Goal: Information Seeking & Learning: Learn about a topic

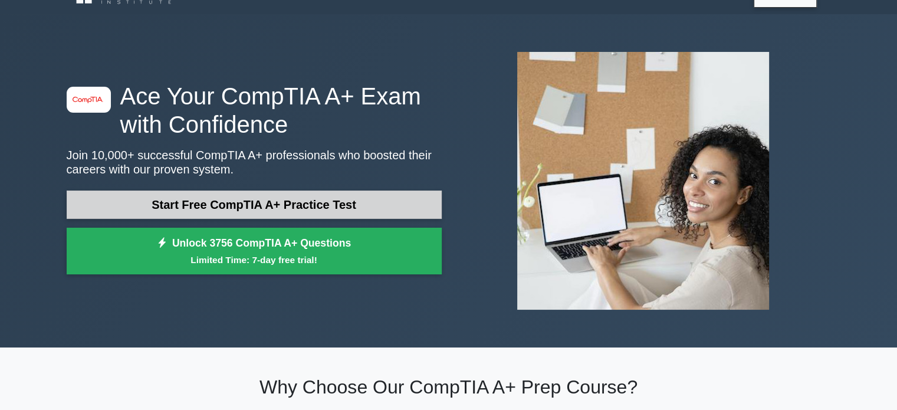
click at [197, 211] on link "Start Free CompTIA A+ Practice Test" at bounding box center [254, 204] width 375 height 28
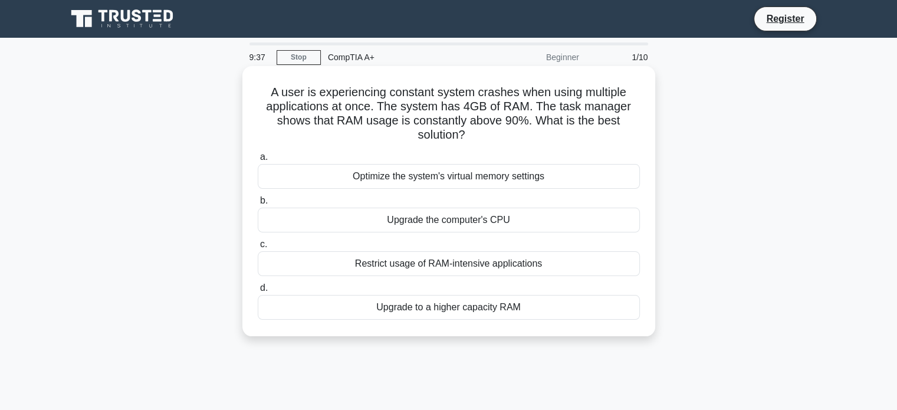
click at [461, 177] on div "Optimize the system's virtual memory settings" at bounding box center [449, 176] width 382 height 25
click at [258, 161] on input "a. Optimize the system's virtual memory settings" at bounding box center [258, 157] width 0 height 8
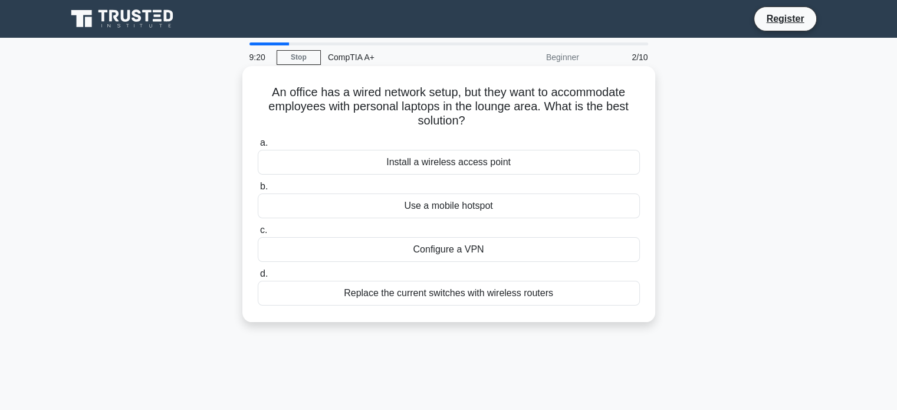
click at [461, 165] on div "Install a wireless access point" at bounding box center [449, 162] width 382 height 25
click at [258, 147] on input "a. Install a wireless access point" at bounding box center [258, 143] width 0 height 8
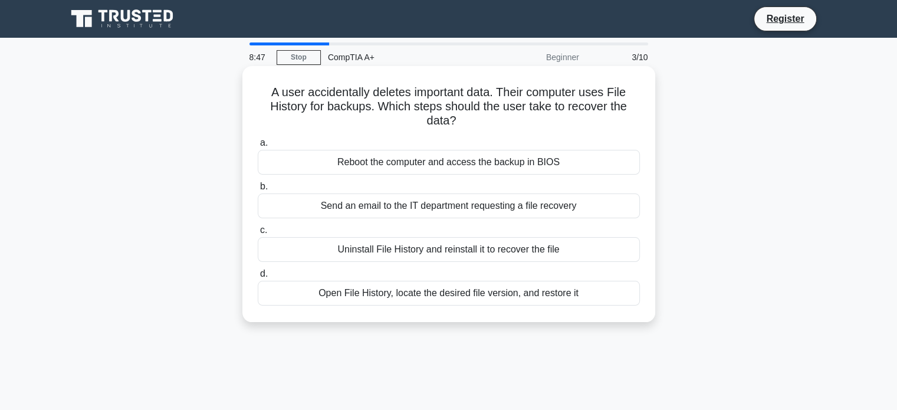
click at [419, 292] on div "Open File History, locate the desired file version, and restore it" at bounding box center [449, 293] width 382 height 25
click at [258, 278] on input "d. Open File History, locate the desired file version, and restore it" at bounding box center [258, 274] width 0 height 8
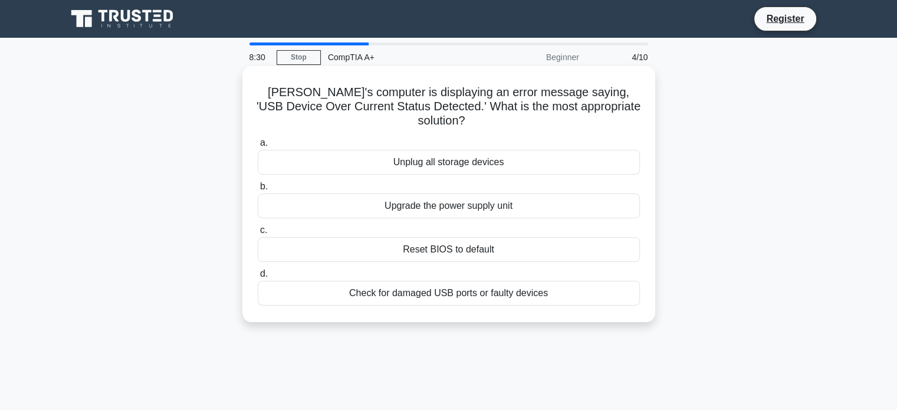
click at [453, 282] on div "Check for damaged USB ports or faulty devices" at bounding box center [449, 293] width 382 height 25
click at [258, 278] on input "d. Check for damaged USB ports or faulty devices" at bounding box center [258, 274] width 0 height 8
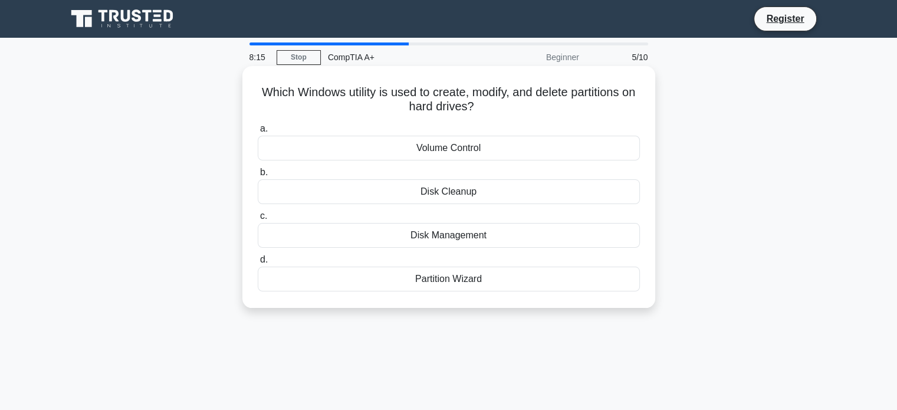
click at [453, 236] on div "Disk Management" at bounding box center [449, 235] width 382 height 25
click at [258, 220] on input "c. Disk Management" at bounding box center [258, 216] width 0 height 8
click at [458, 236] on div "PS/2 port" at bounding box center [449, 235] width 382 height 25
click at [258, 220] on input "c. PS/2 port" at bounding box center [258, 216] width 0 height 8
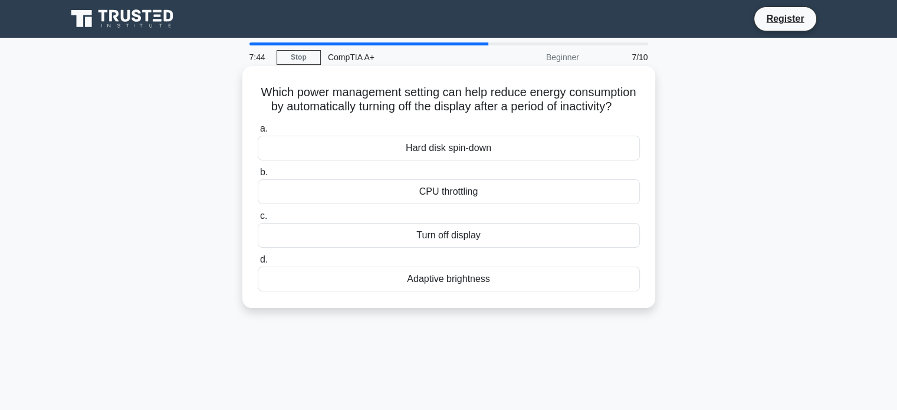
click at [448, 291] on div "Adaptive brightness" at bounding box center [449, 279] width 382 height 25
click at [258, 264] on input "d. Adaptive brightness" at bounding box center [258, 260] width 0 height 8
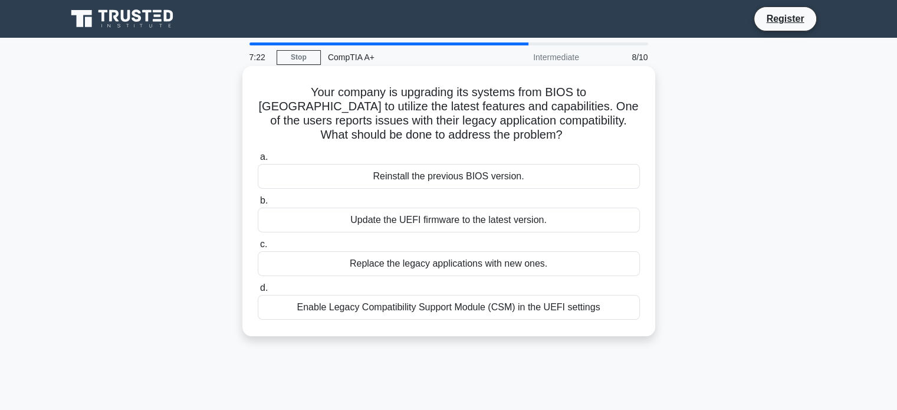
click at [470, 313] on div "Enable Legacy Compatibility Support Module (CSM) in the UEFI settings" at bounding box center [449, 307] width 382 height 25
click at [258, 292] on input "d. Enable Legacy Compatibility Support Module (CSM) in the UEFI settings" at bounding box center [258, 288] width 0 height 8
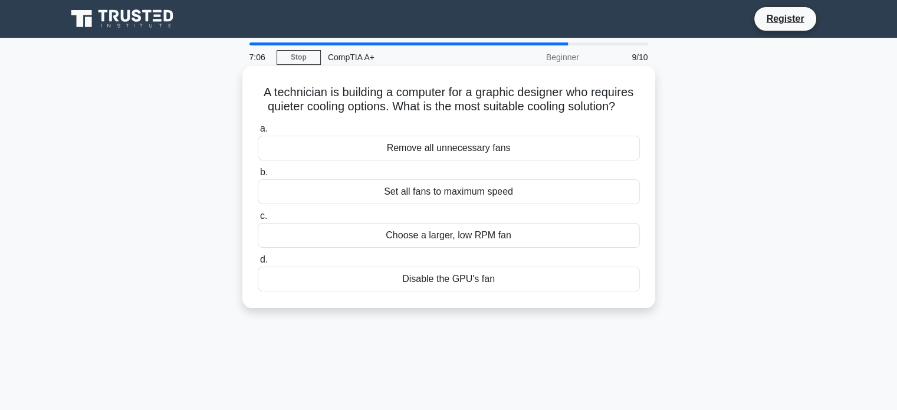
click at [451, 238] on div "Choose a larger, low RPM fan" at bounding box center [449, 235] width 382 height 25
click at [258, 220] on input "c. Choose a larger, low RPM fan" at bounding box center [258, 216] width 0 height 8
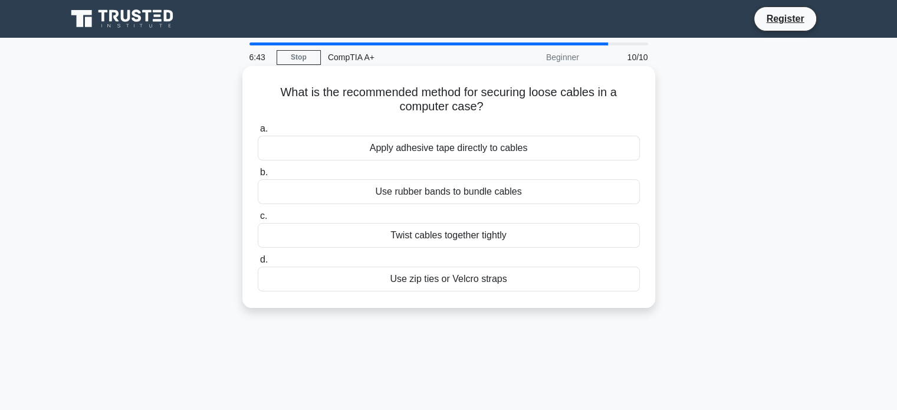
click at [453, 277] on div "Use zip ties or Velcro straps" at bounding box center [449, 279] width 382 height 25
click at [258, 264] on input "d. Use zip ties or Velcro straps" at bounding box center [258, 260] width 0 height 8
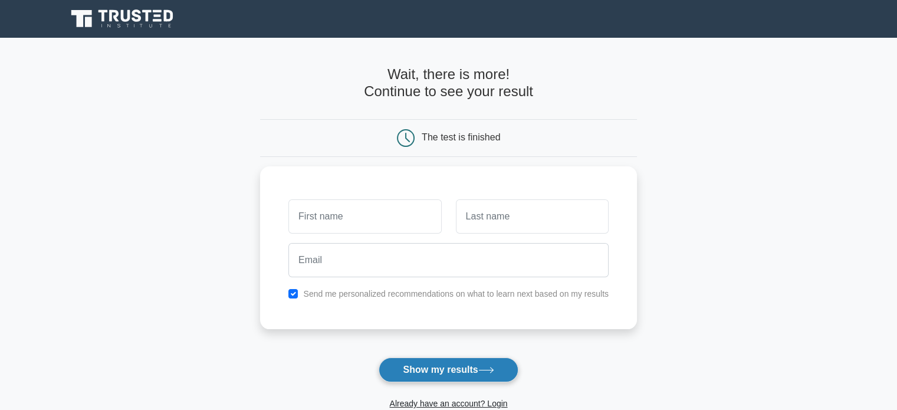
click at [458, 362] on button "Show my results" at bounding box center [448, 369] width 139 height 25
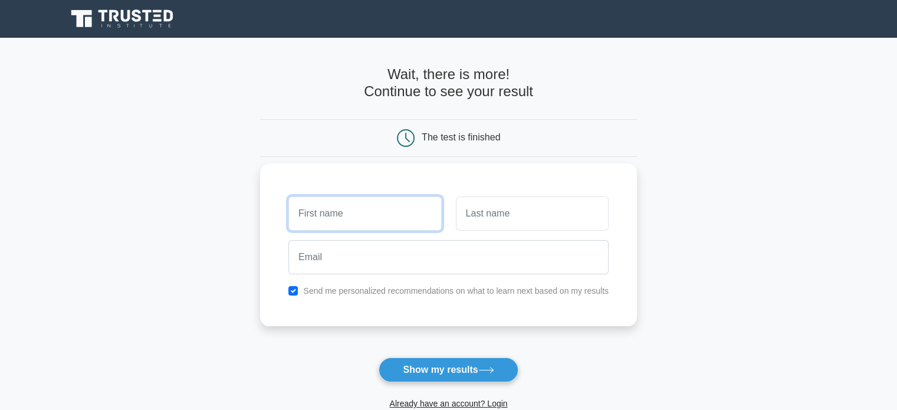
click at [375, 211] on input "text" at bounding box center [364, 213] width 153 height 34
type input "Peter"
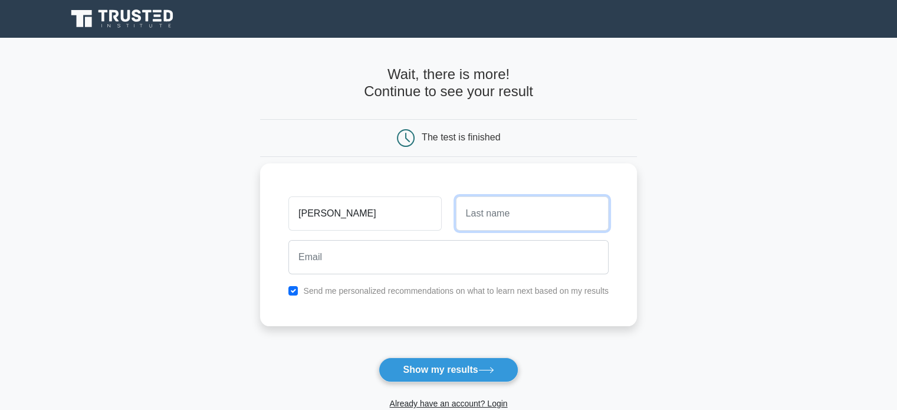
click at [482, 223] on input "text" at bounding box center [532, 213] width 153 height 34
type input "Malatjie"
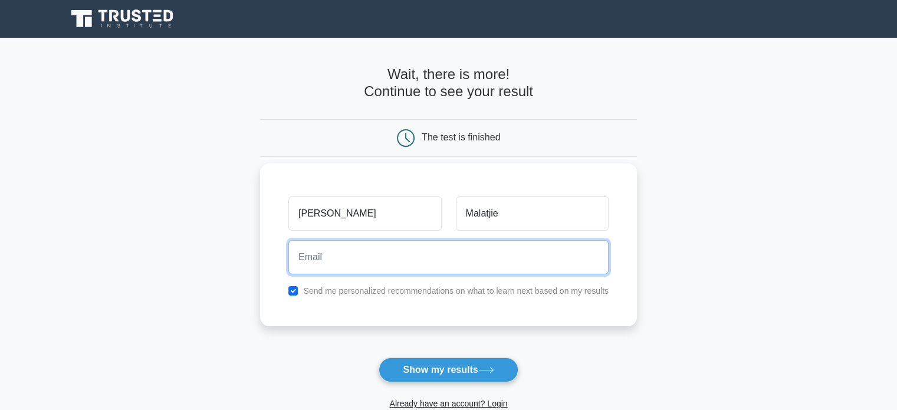
click at [475, 255] on input "email" at bounding box center [448, 257] width 320 height 34
type input "malatjiepeter111@gmail.com"
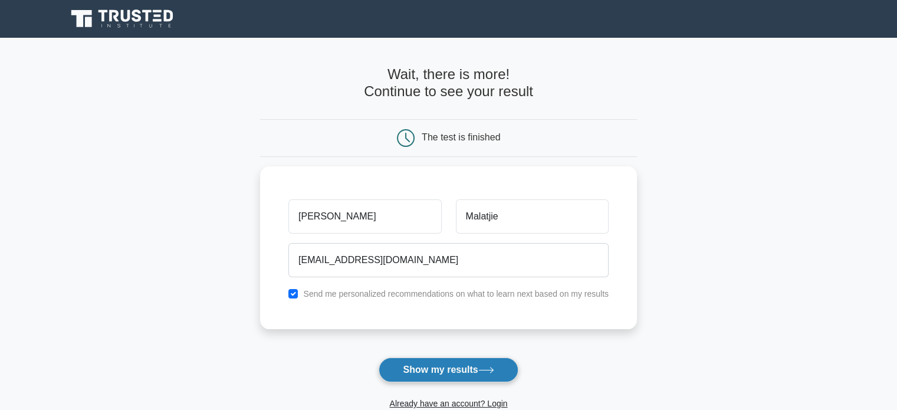
click at [432, 360] on button "Show my results" at bounding box center [448, 369] width 139 height 25
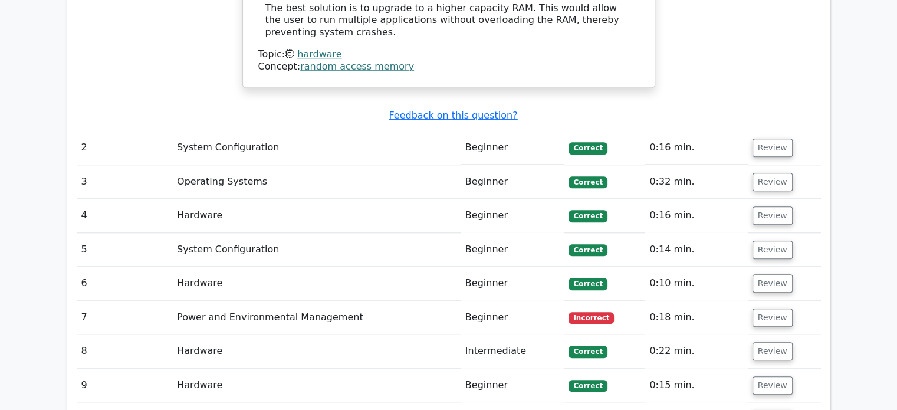
scroll to position [1202, 0]
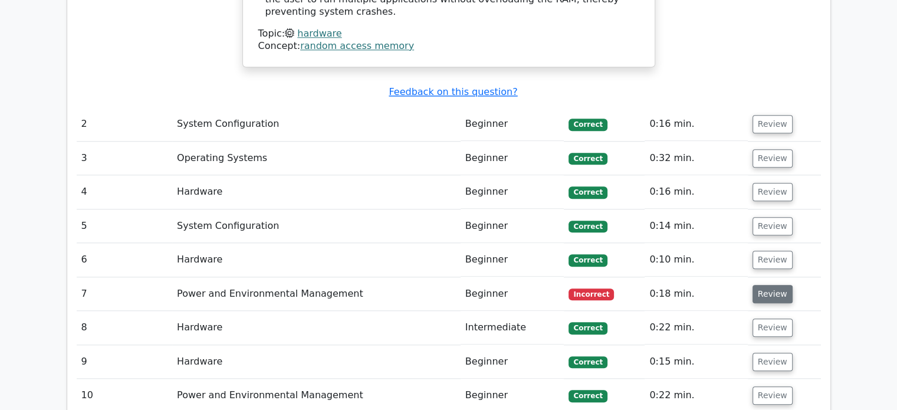
click at [762, 285] on button "Review" at bounding box center [772, 294] width 40 height 18
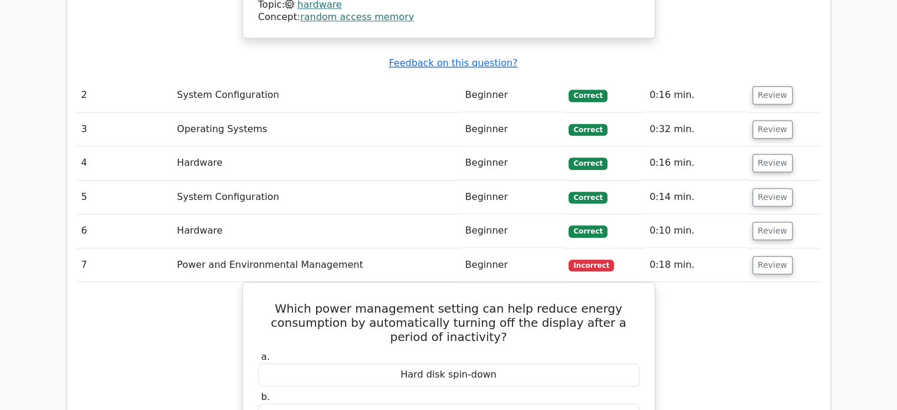
scroll to position [0, 0]
